Goal: Check status: Check status

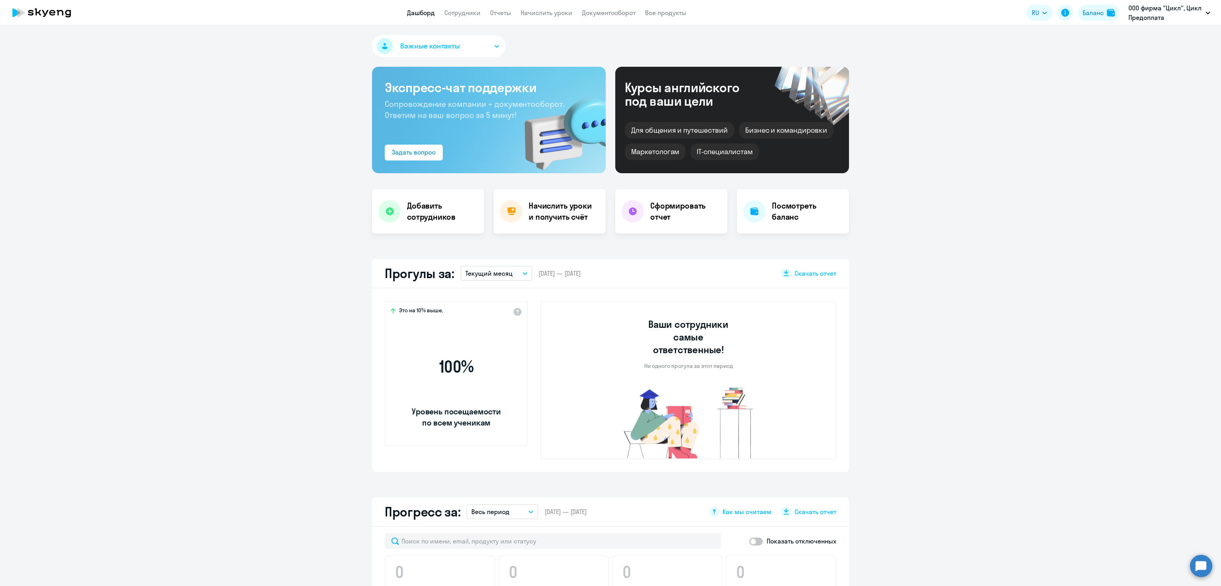
select select "30"
click at [472, 272] on p "Текущий месяц" at bounding box center [488, 274] width 47 height 10
click at [574, 271] on span "[DATE] — [DATE]" at bounding box center [559, 273] width 42 height 9
click at [477, 276] on p "Текущий месяц" at bounding box center [488, 274] width 47 height 10
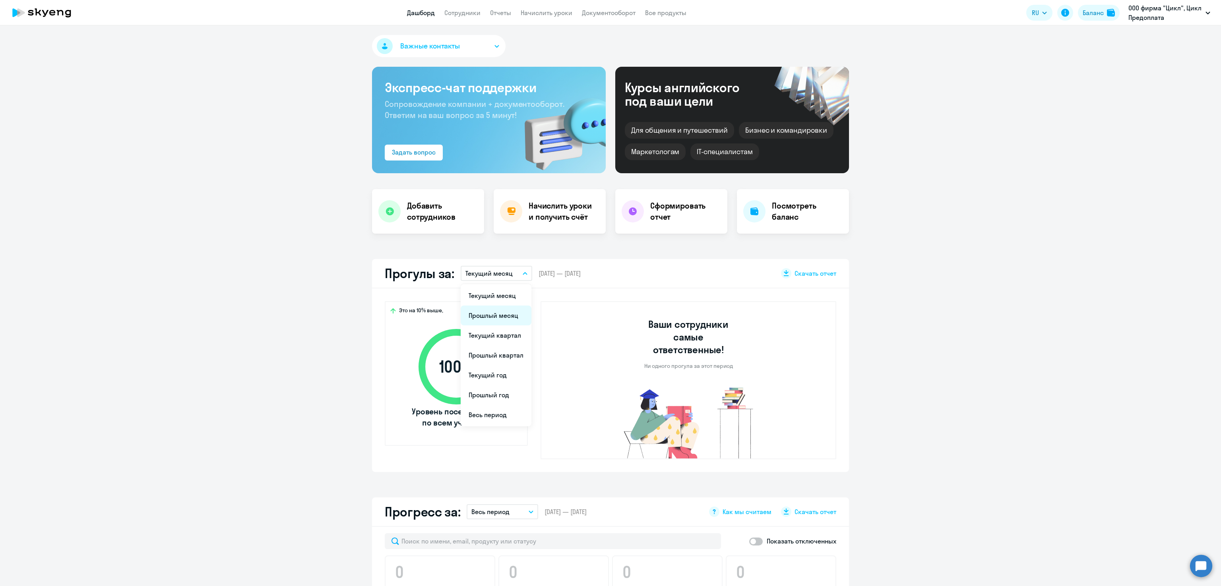
click at [472, 312] on li "Прошлый месяц" at bounding box center [495, 316] width 71 height 20
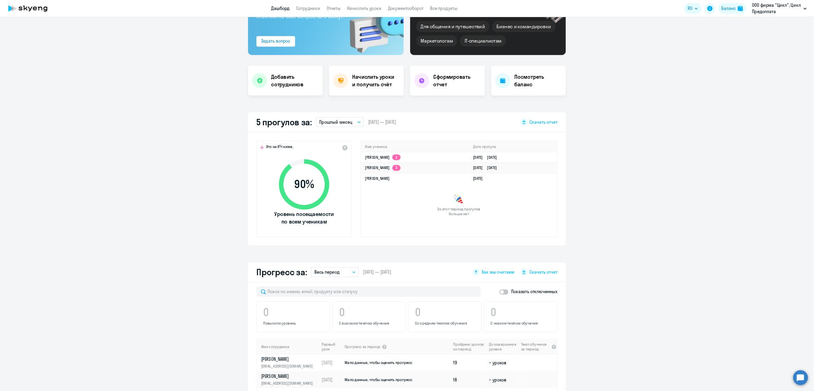
scroll to position [111, 0]
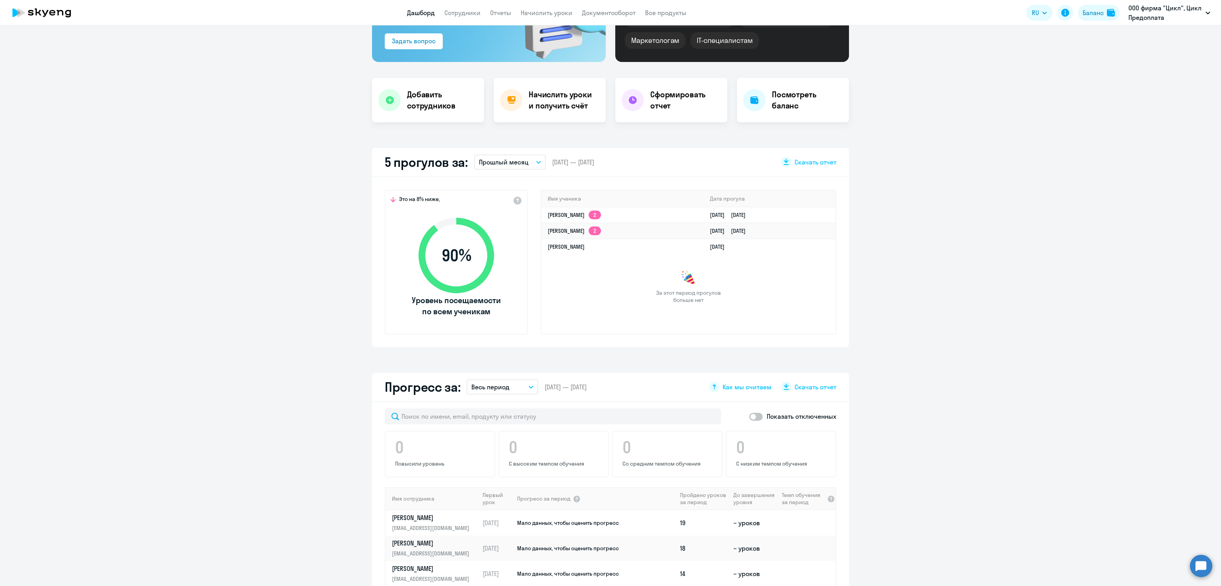
click at [499, 161] on p "Прошлый месяц" at bounding box center [504, 162] width 50 height 10
click at [493, 180] on li "Текущий месяц" at bounding box center [509, 184] width 71 height 20
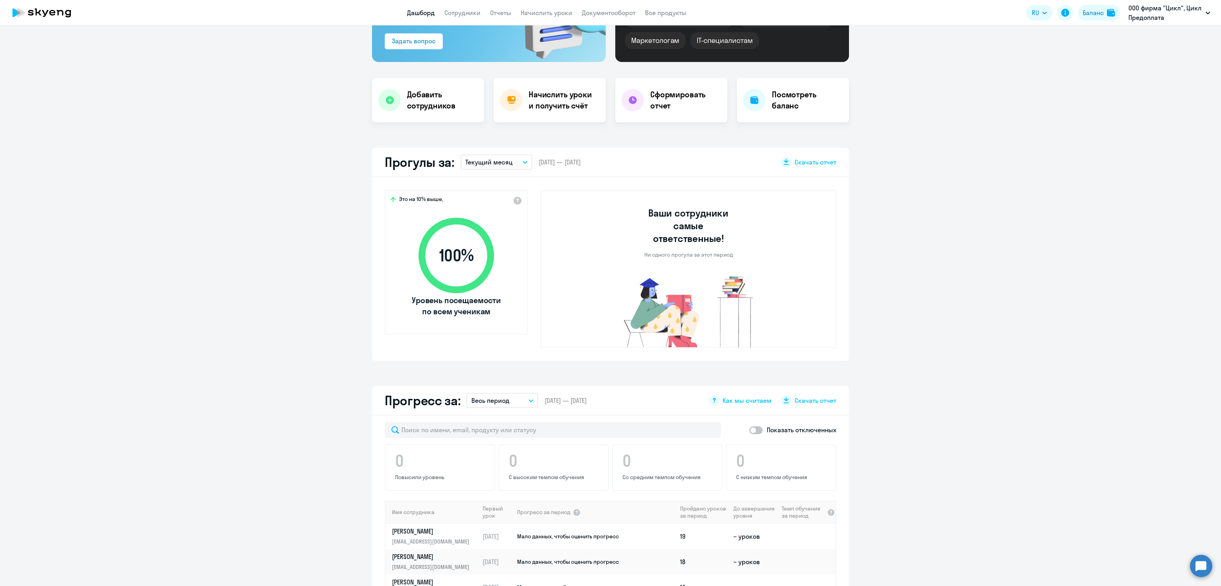
click at [485, 161] on p "Текущий месяц" at bounding box center [488, 162] width 47 height 10
click at [557, 162] on span "[DATE] — [DATE]" at bounding box center [559, 162] width 42 height 9
click at [520, 162] on button "Текущий месяц" at bounding box center [496, 162] width 72 height 15
click at [571, 392] on div "Прогресс за: Весь период – 23.05.2025 — 15.08.2025 Как мы считаем Скачать отчет" at bounding box center [610, 400] width 477 height 29
click at [544, 396] on span "23.05.2025 — 15.08.2025" at bounding box center [565, 400] width 42 height 9
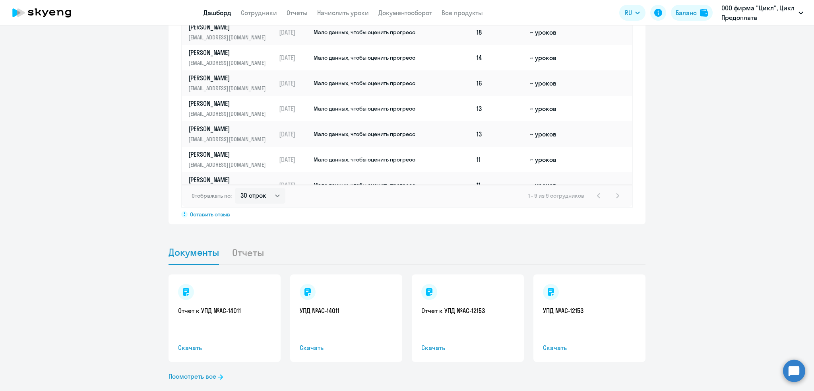
scroll to position [0, 0]
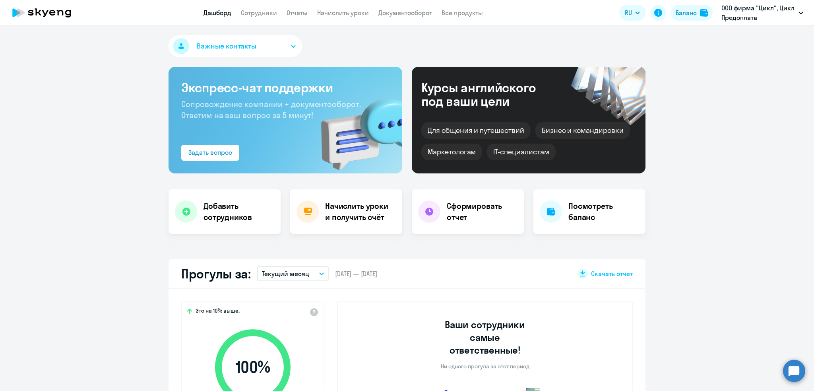
click at [341, 273] on span "[DATE] — [DATE]" at bounding box center [356, 273] width 42 height 9
click at [300, 270] on p "Текущий месяц" at bounding box center [285, 274] width 47 height 10
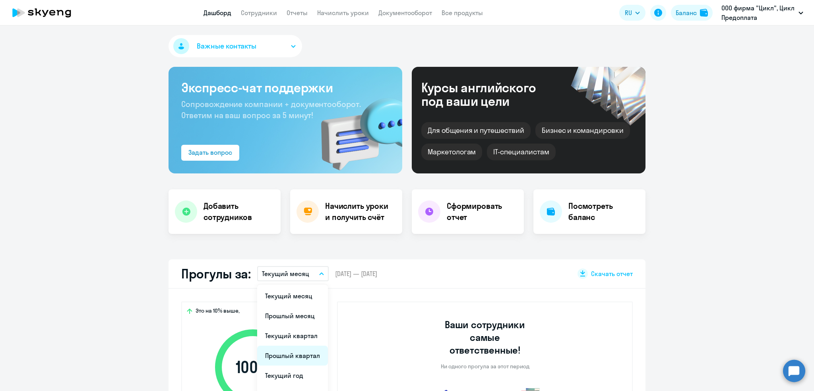
click at [275, 355] on li "Прошлый квартал" at bounding box center [292, 355] width 71 height 20
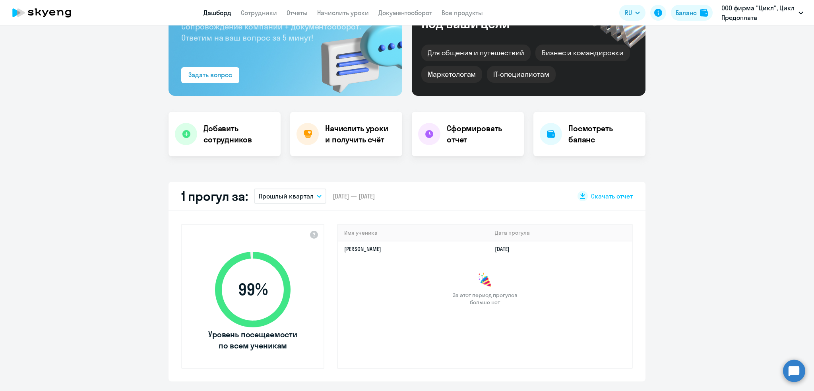
scroll to position [68, 0]
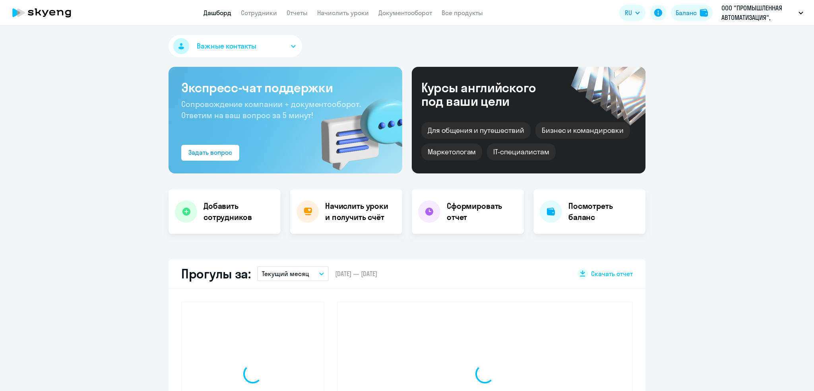
select select "30"
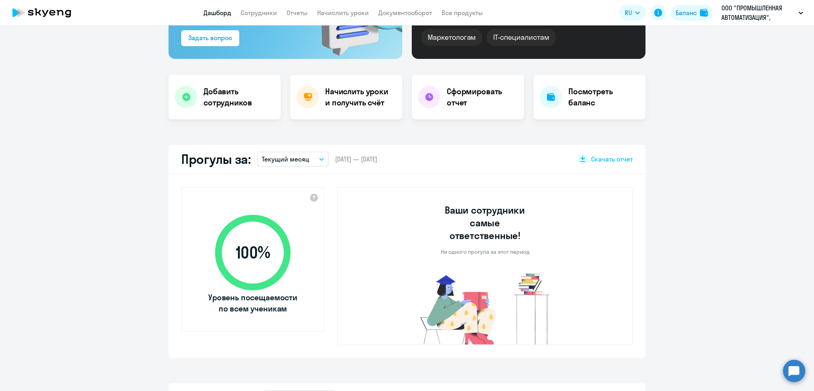
scroll to position [125, 0]
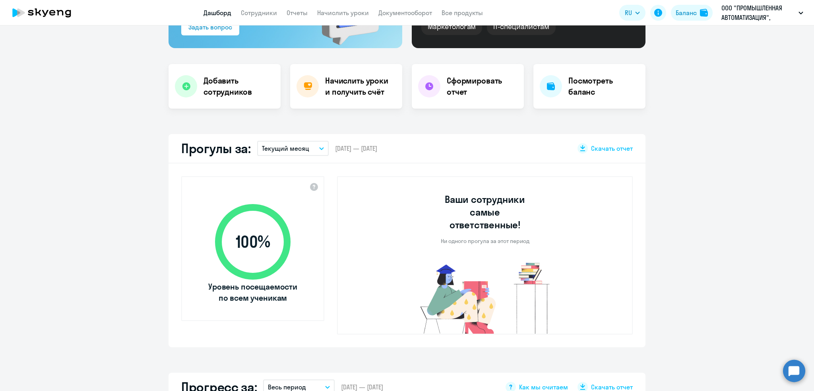
click at [280, 144] on p "Текущий месяц" at bounding box center [285, 148] width 47 height 10
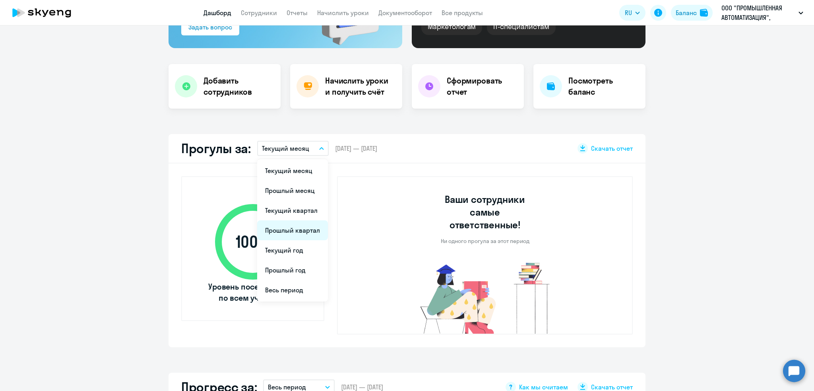
click at [278, 234] on li "Прошлый квартал" at bounding box center [292, 230] width 71 height 20
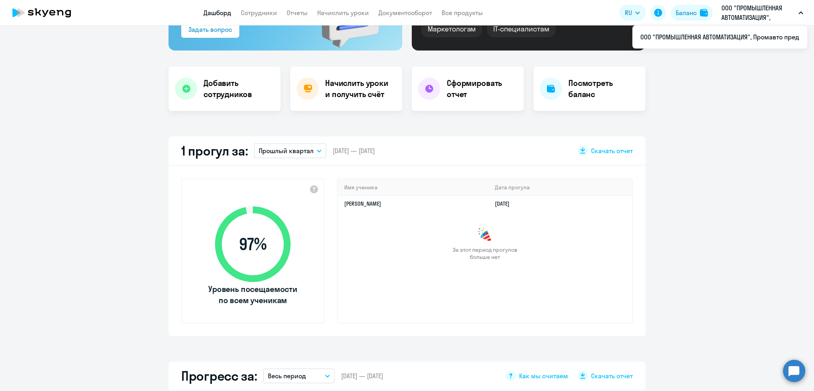
scroll to position [0, 0]
